Goal: Find specific page/section: Find specific page/section

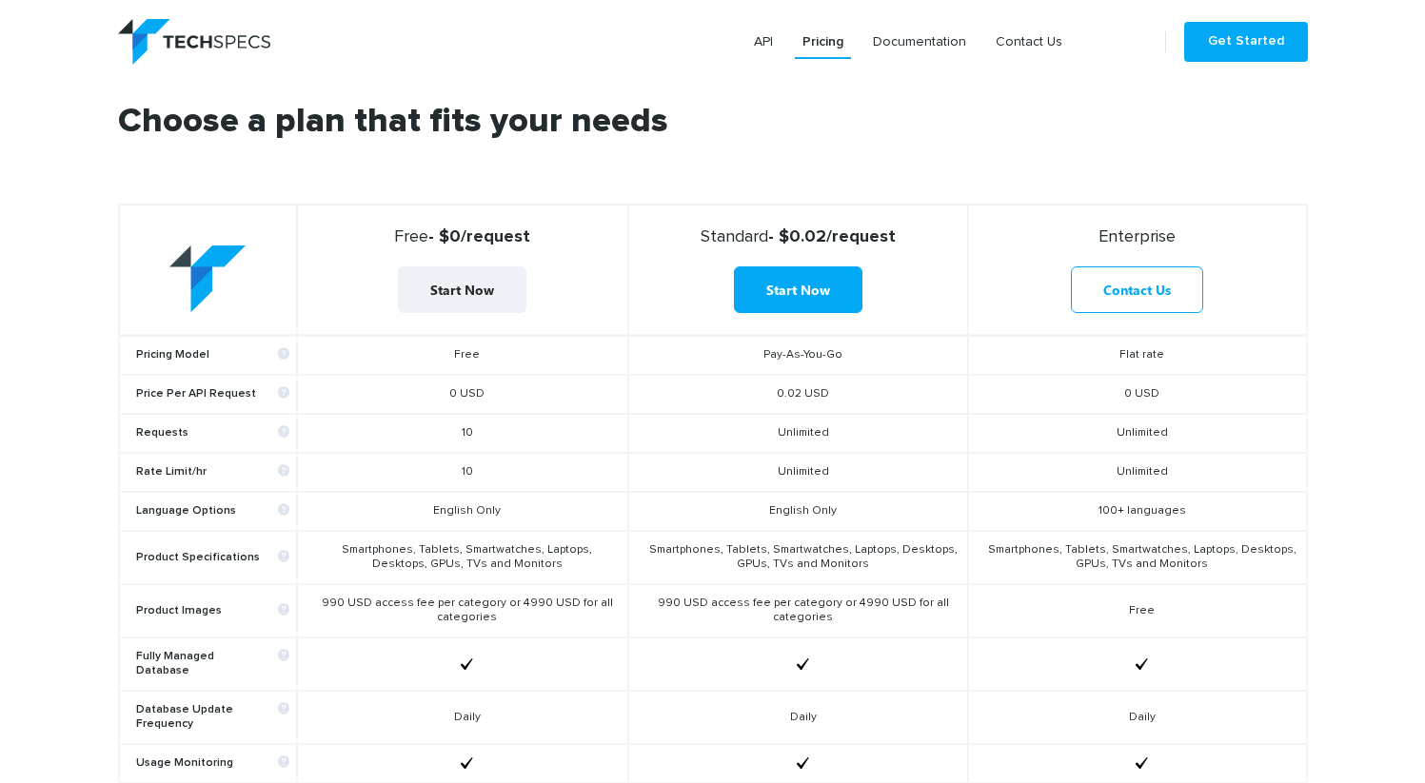
scroll to position [651, 0]
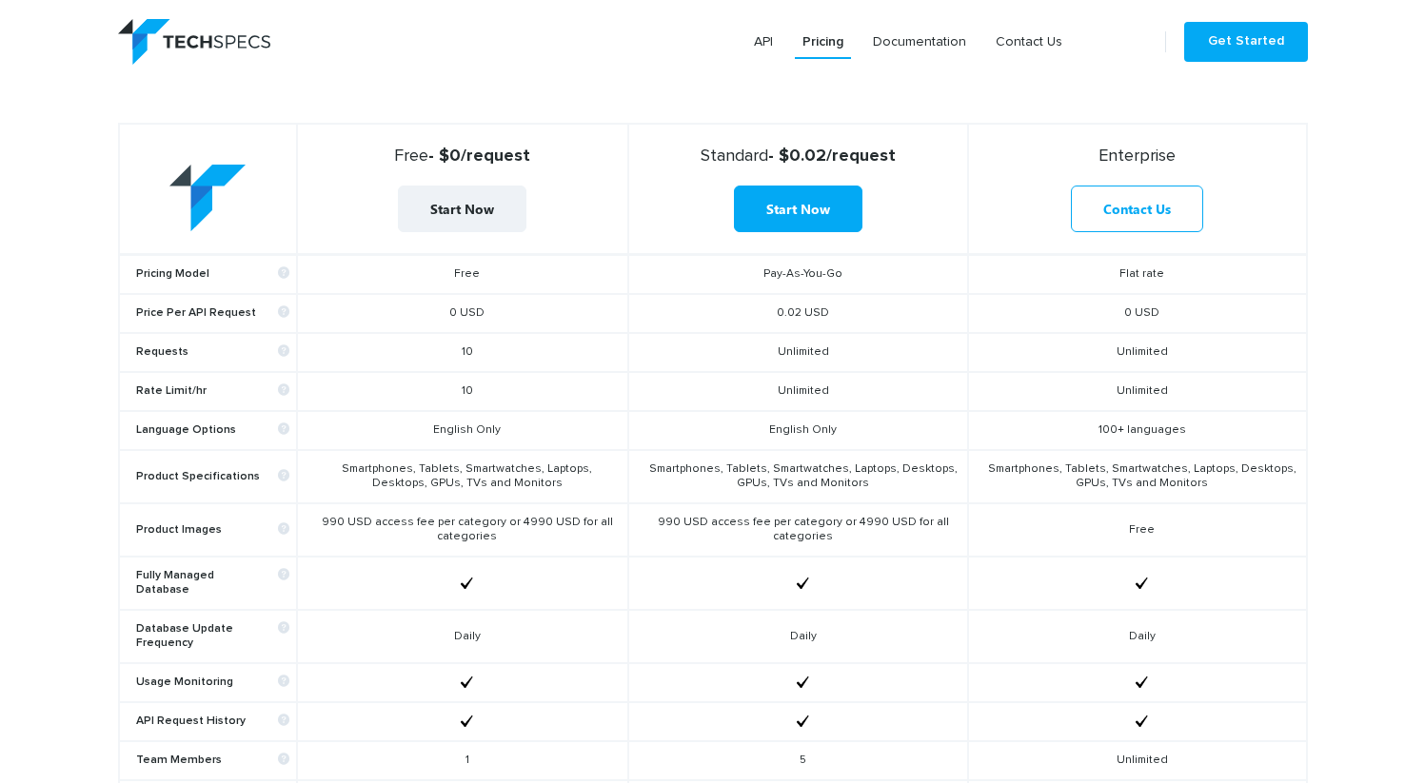
click at [539, 467] on td "Smartphones, Tablets, Smartwatches, Laptops, Desktops, GPUs, TVs and Monitors" at bounding box center [462, 476] width 331 height 53
click at [534, 487] on td "Smartphones, Tablets, Smartwatches, Laptops, Desktops, GPUs, TVs and Monitors" at bounding box center [462, 476] width 331 height 53
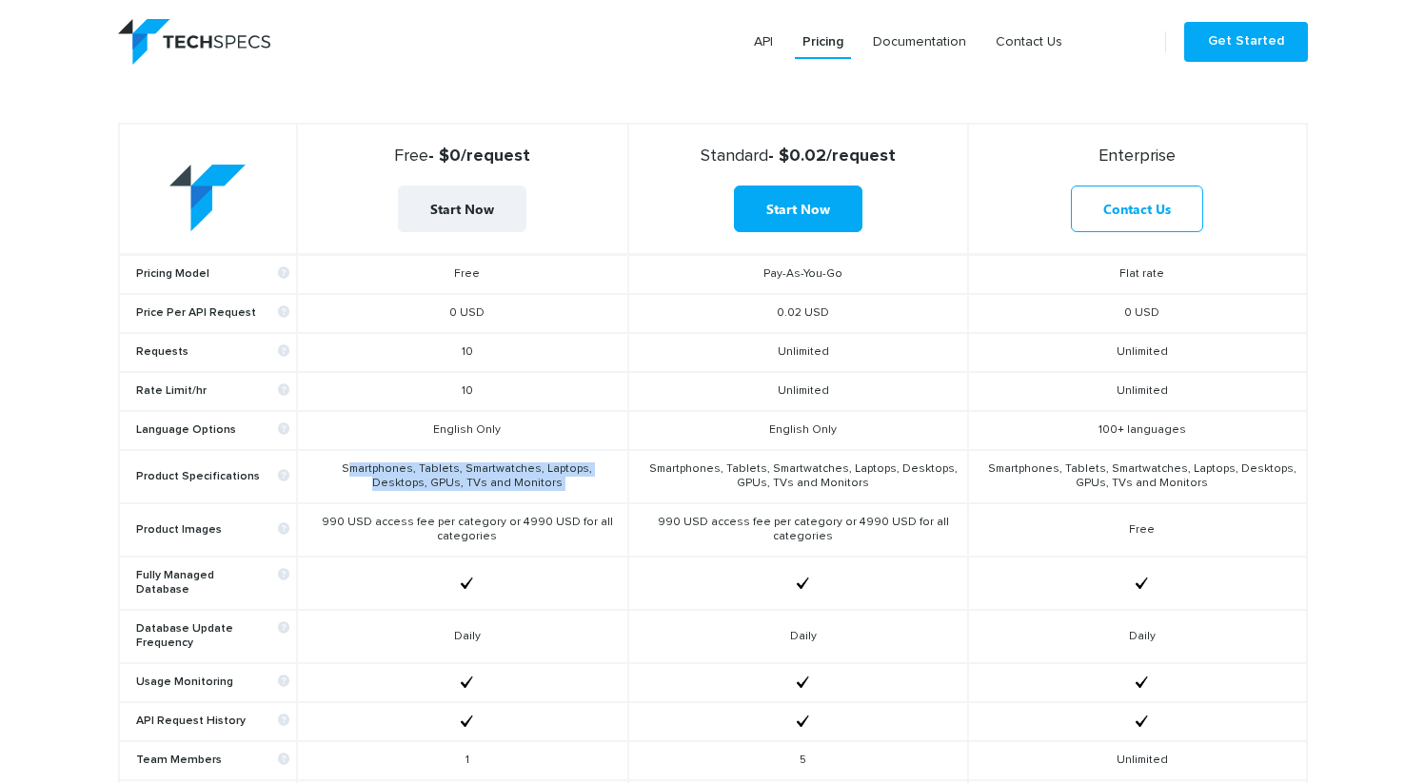
click at [534, 487] on td "Smartphones, Tablets, Smartwatches, Laptops, Desktops, GPUs, TVs and Monitors" at bounding box center [462, 476] width 331 height 53
click at [535, 460] on td "Smartphones, Tablets, Smartwatches, Laptops, Desktops, GPUs, TVs and Monitors" at bounding box center [462, 476] width 331 height 53
